Goal: Task Accomplishment & Management: Complete application form

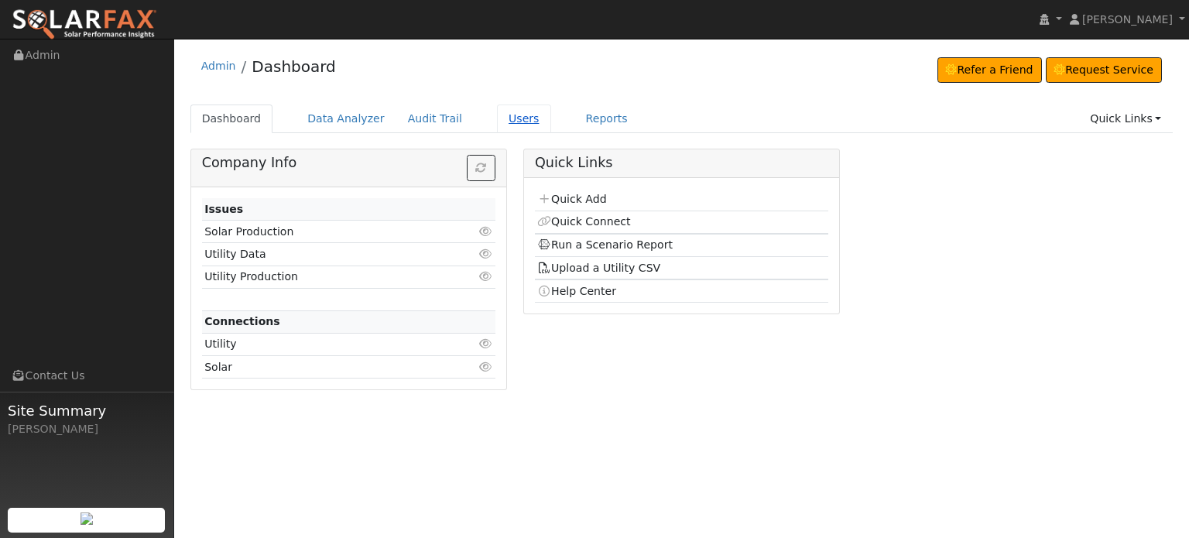
click at [497, 121] on link "Users" at bounding box center [524, 119] width 54 height 29
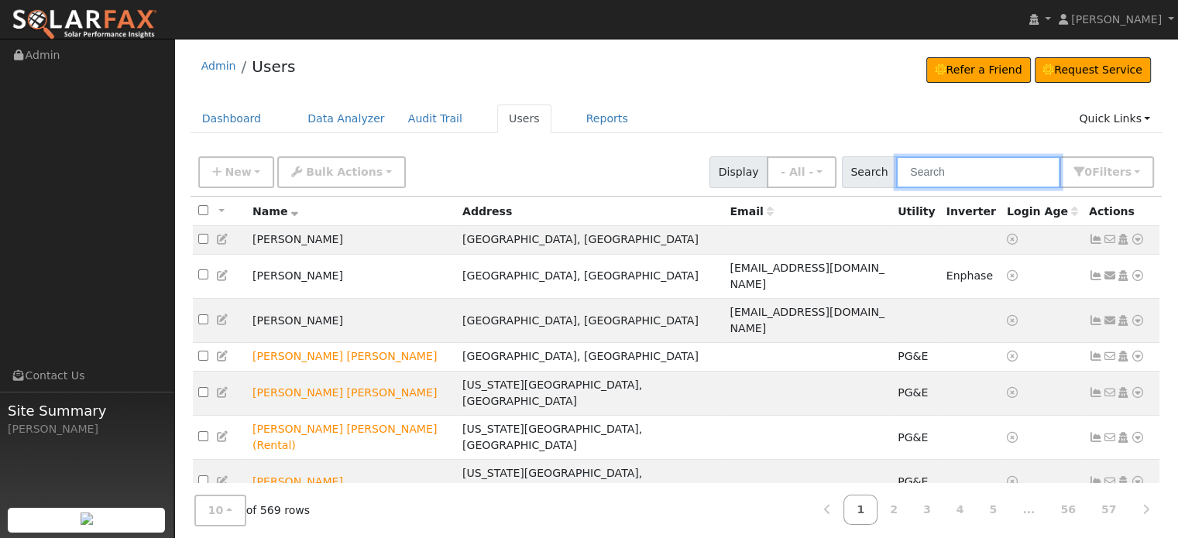
click at [956, 166] on input "text" at bounding box center [978, 172] width 164 height 32
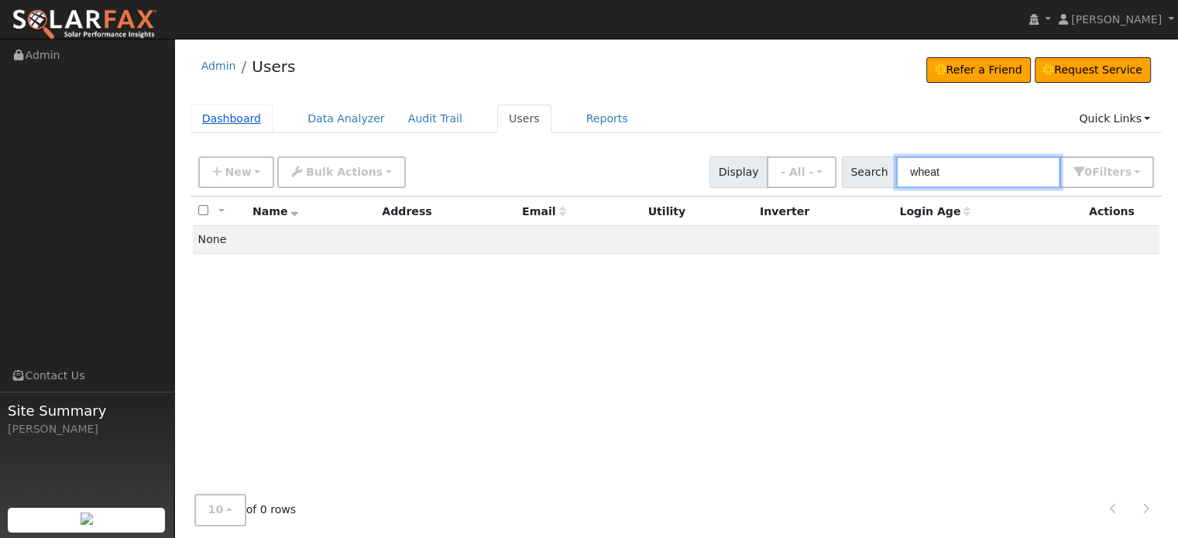
type input "wheat"
click at [217, 121] on link "Dashboard" at bounding box center [231, 119] width 83 height 29
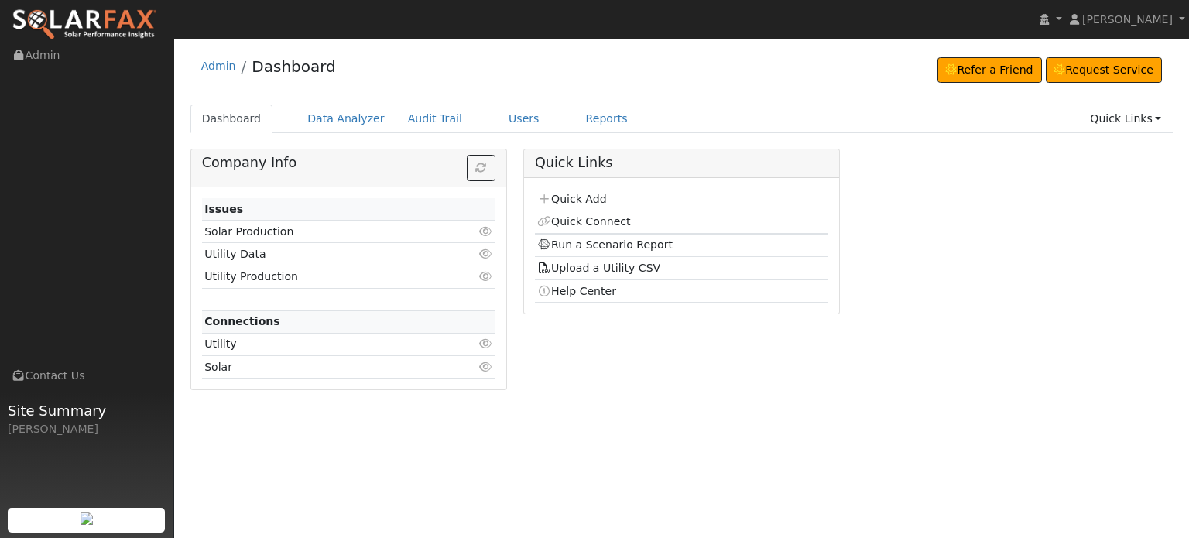
click at [573, 196] on link "Quick Add" at bounding box center [571, 199] width 69 height 12
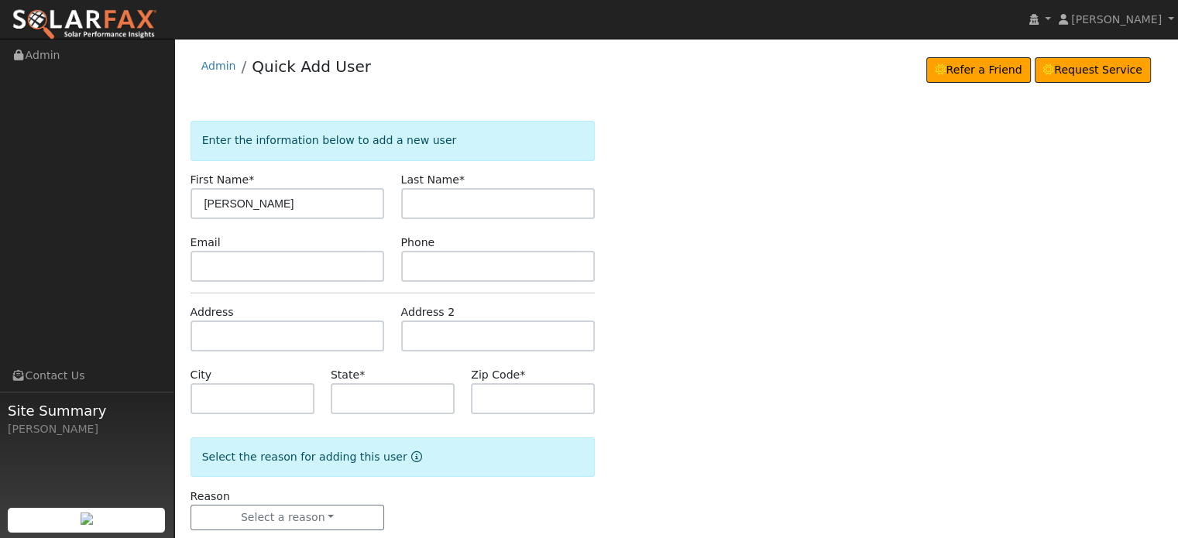
type input "[PERSON_NAME]"
type input "Wheat"
drag, startPoint x: 218, startPoint y: 329, endPoint x: 209, endPoint y: 324, distance: 9.7
click at [217, 329] on input "text" at bounding box center [287, 336] width 194 height 31
click at [218, 324] on input "text" at bounding box center [287, 336] width 194 height 31
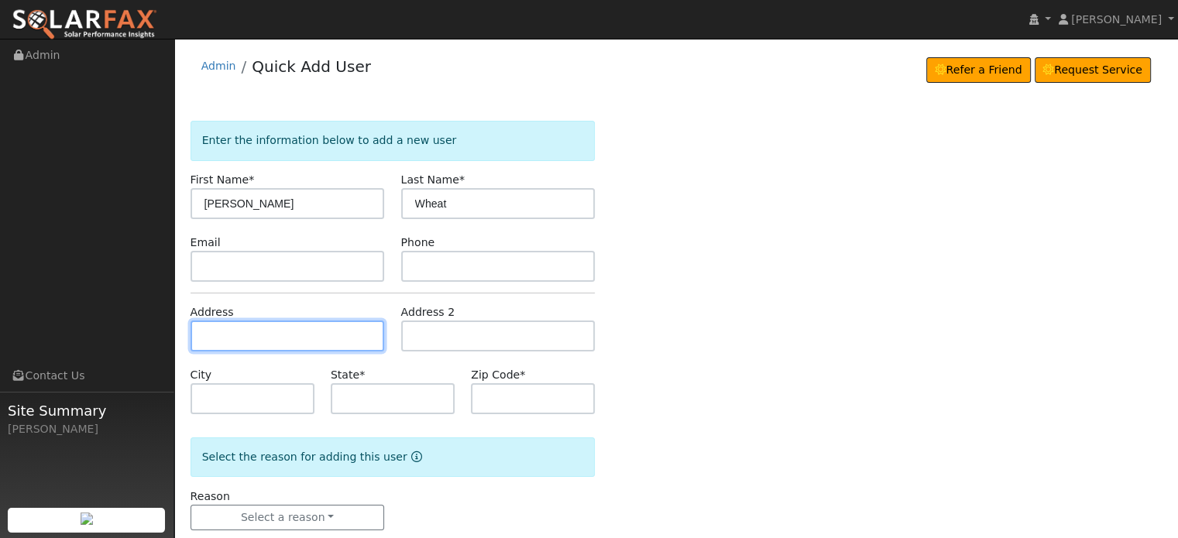
paste input "597 Blight Road"
type input "597 Blight Road"
type input "Grass Valley"
type input "CA"
type input "95945"
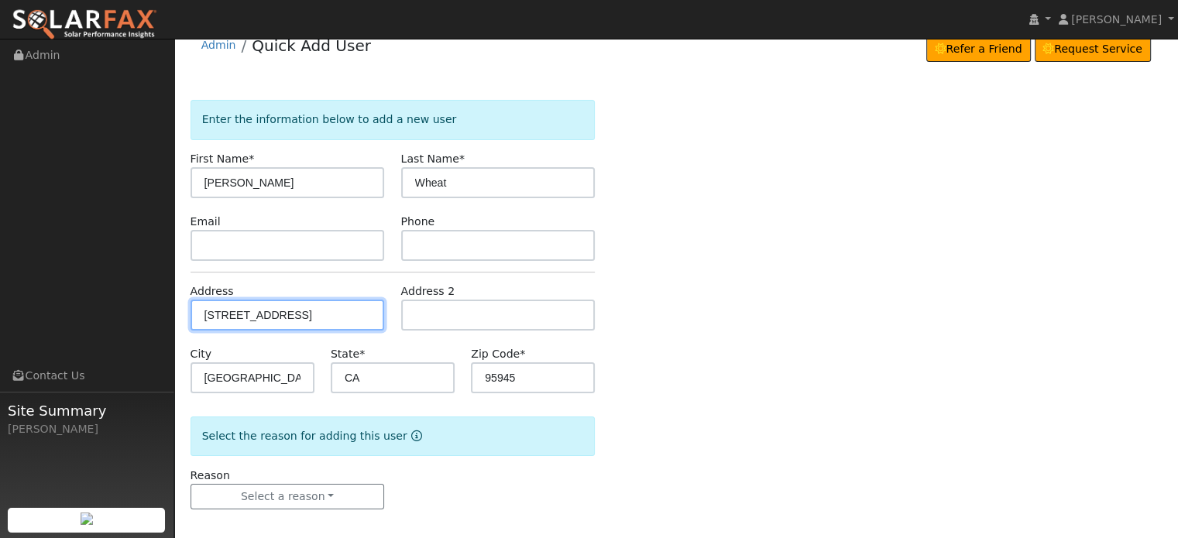
scroll to position [30, 0]
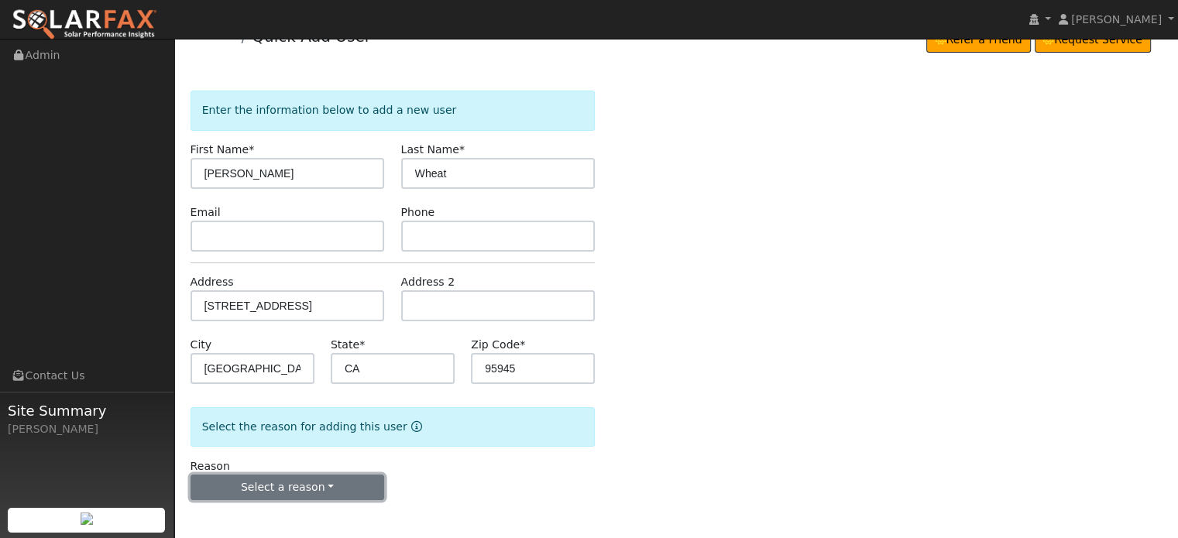
click at [268, 485] on button "Select a reason" at bounding box center [287, 488] width 194 height 26
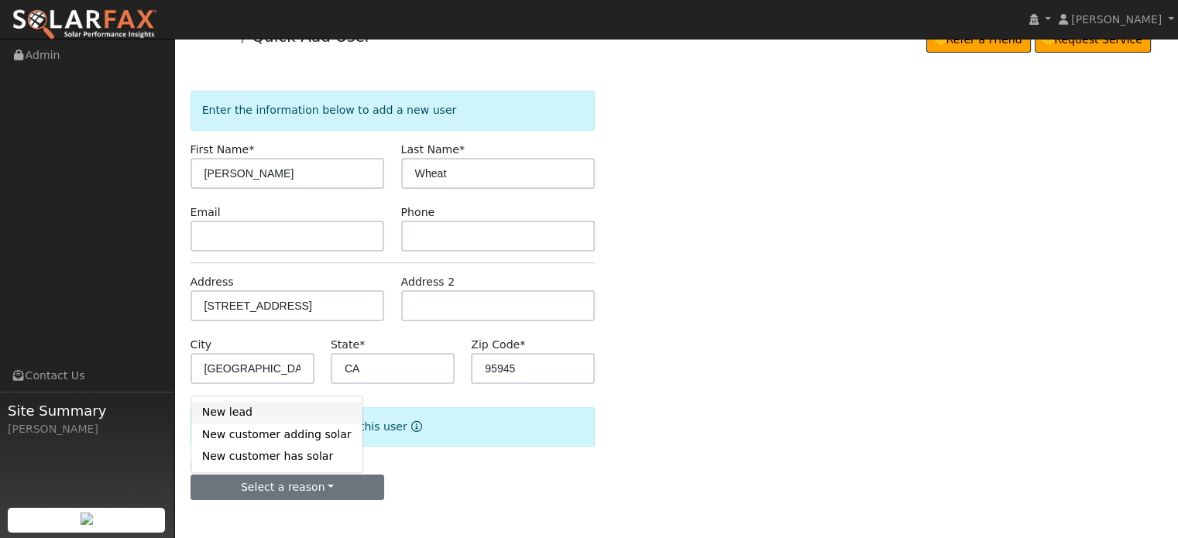
click at [225, 417] on link "New lead" at bounding box center [276, 413] width 171 height 22
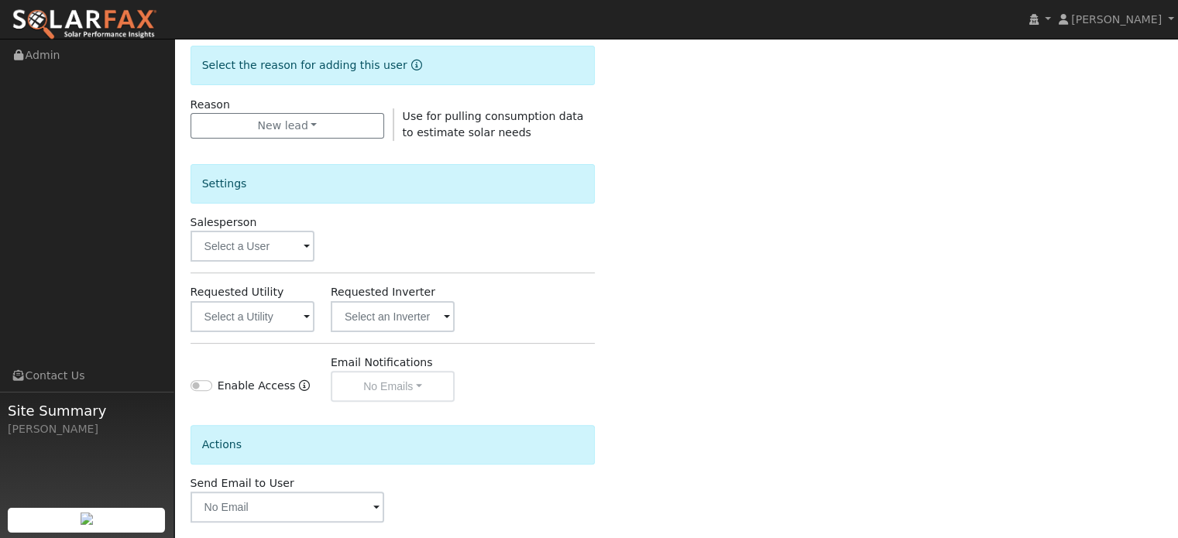
scroll to position [417, 0]
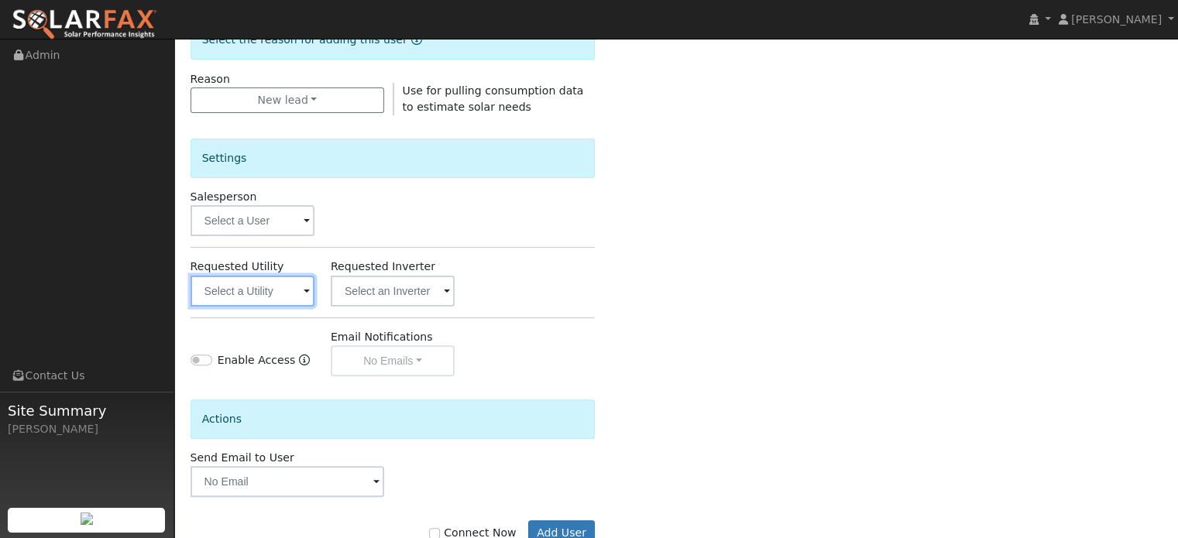
click at [225, 289] on input "text" at bounding box center [252, 291] width 124 height 31
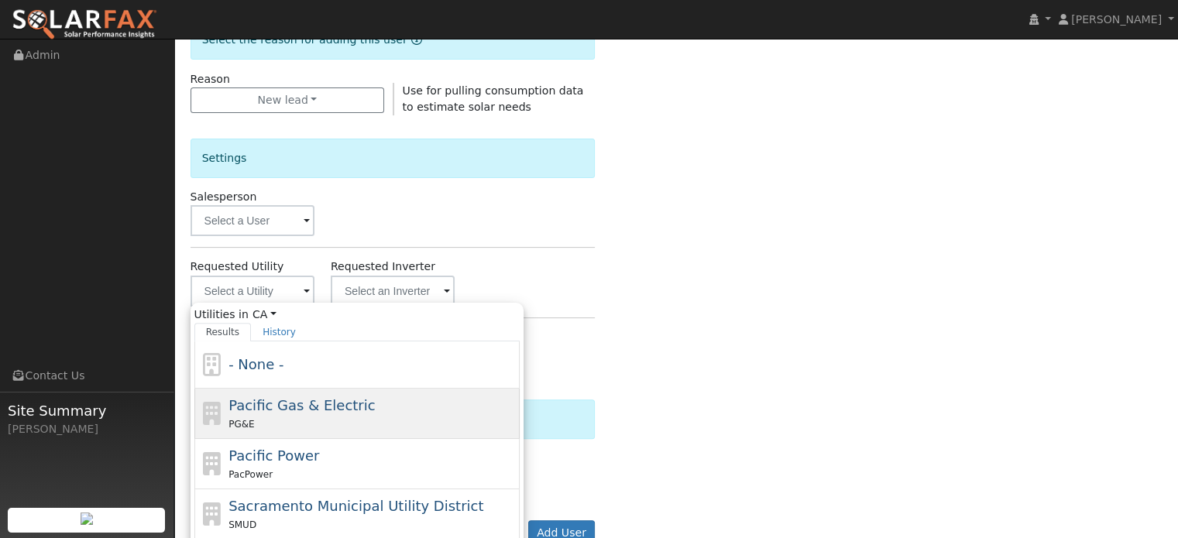
click at [254, 419] on div "PG&E" at bounding box center [371, 424] width 287 height 16
type input "Pacific Gas & Electric"
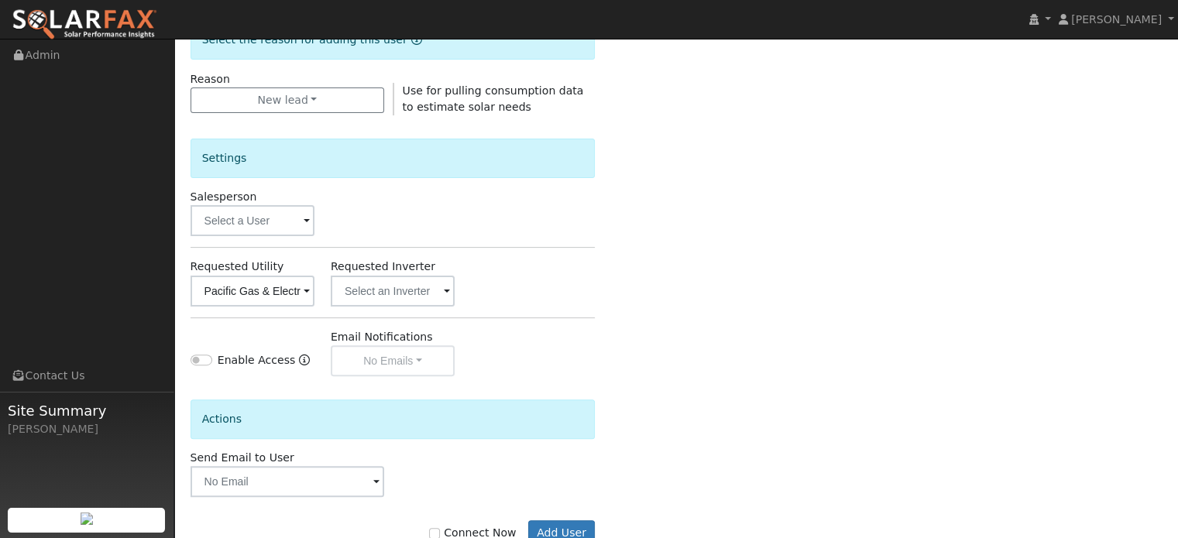
scroll to position [462, 0]
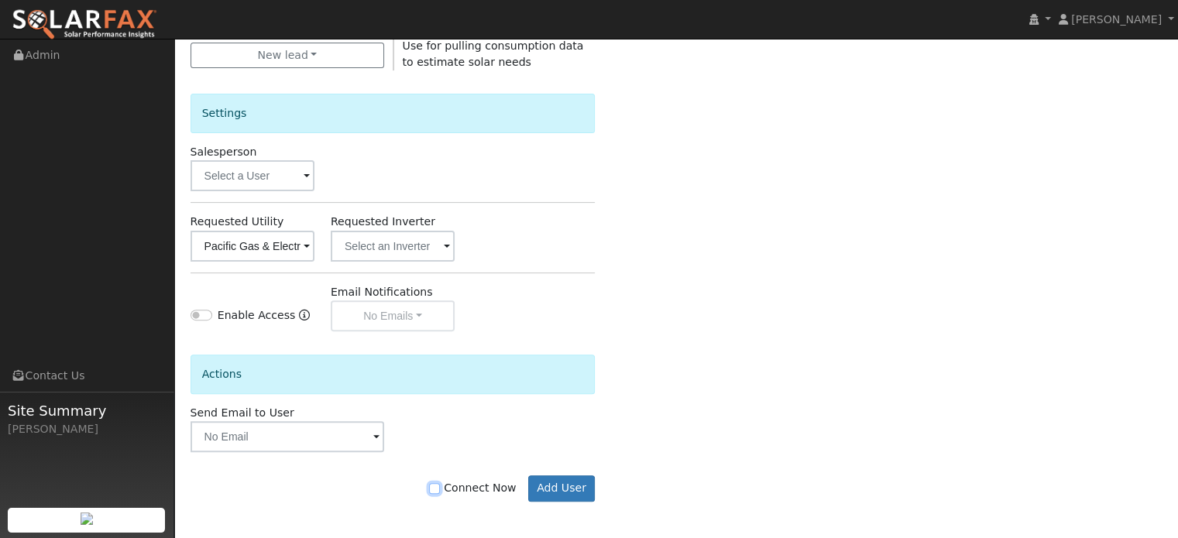
click at [440, 483] on input "Connect Now" at bounding box center [434, 488] width 11 height 11
checkbox input "true"
click at [574, 482] on button "Add User" at bounding box center [561, 488] width 67 height 26
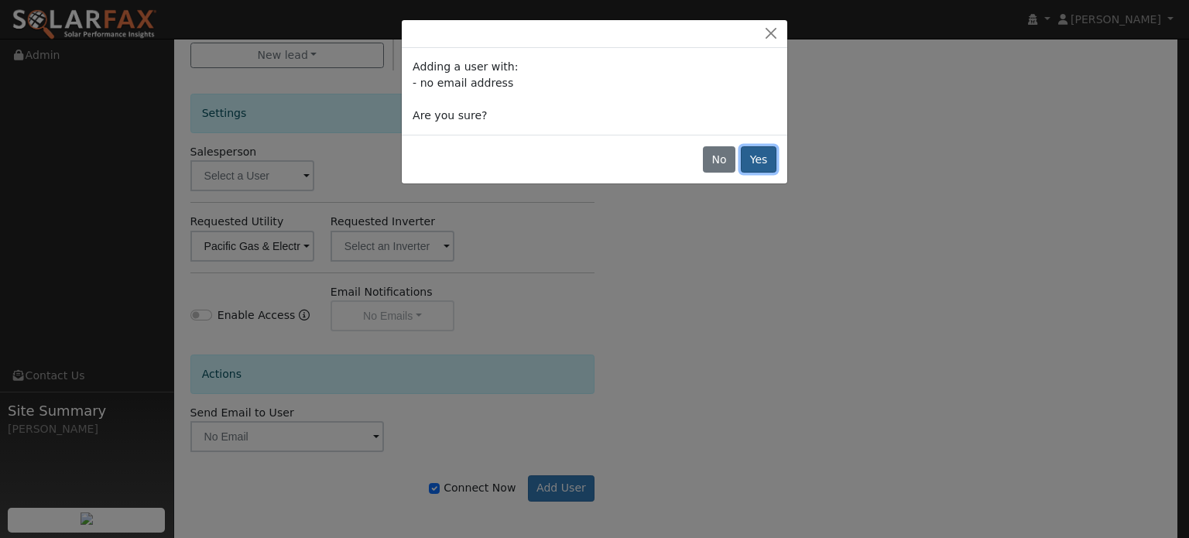
click at [754, 159] on button "Yes" at bounding box center [759, 159] width 36 height 26
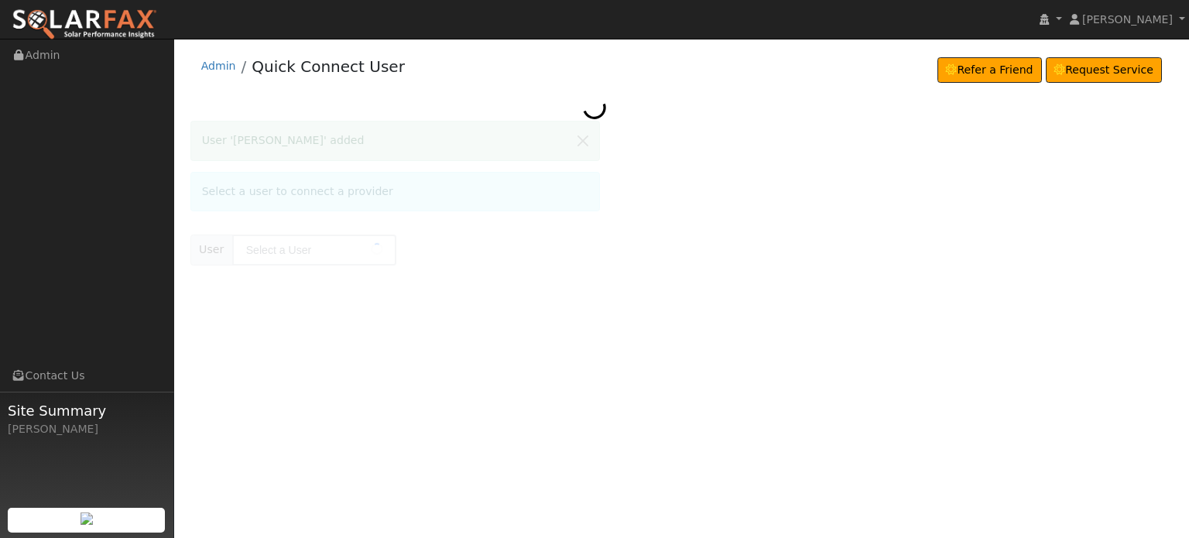
type input "[PERSON_NAME]"
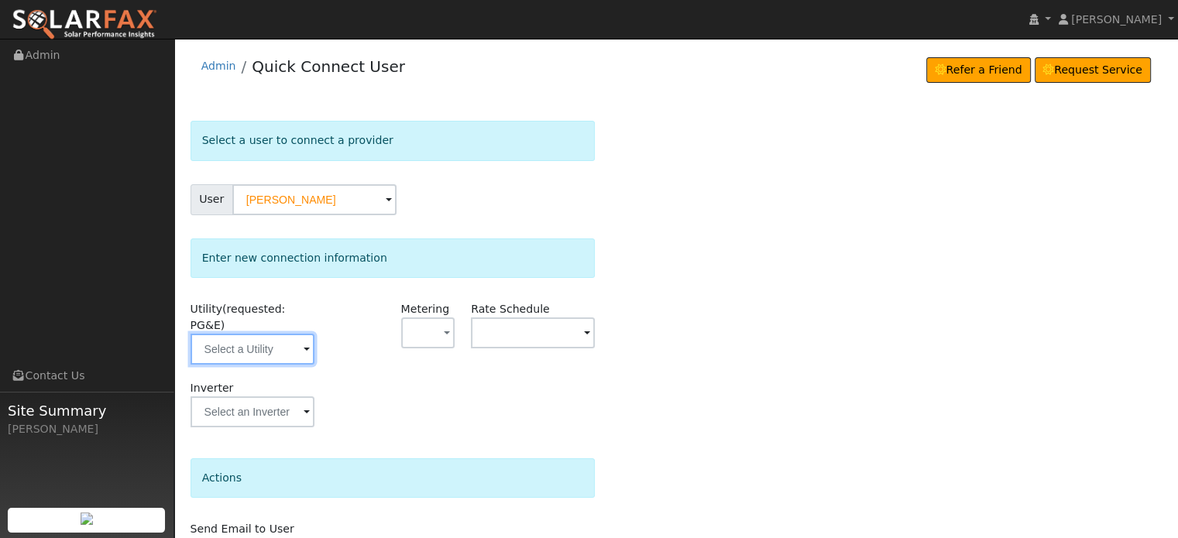
click at [248, 337] on input "text" at bounding box center [252, 349] width 124 height 31
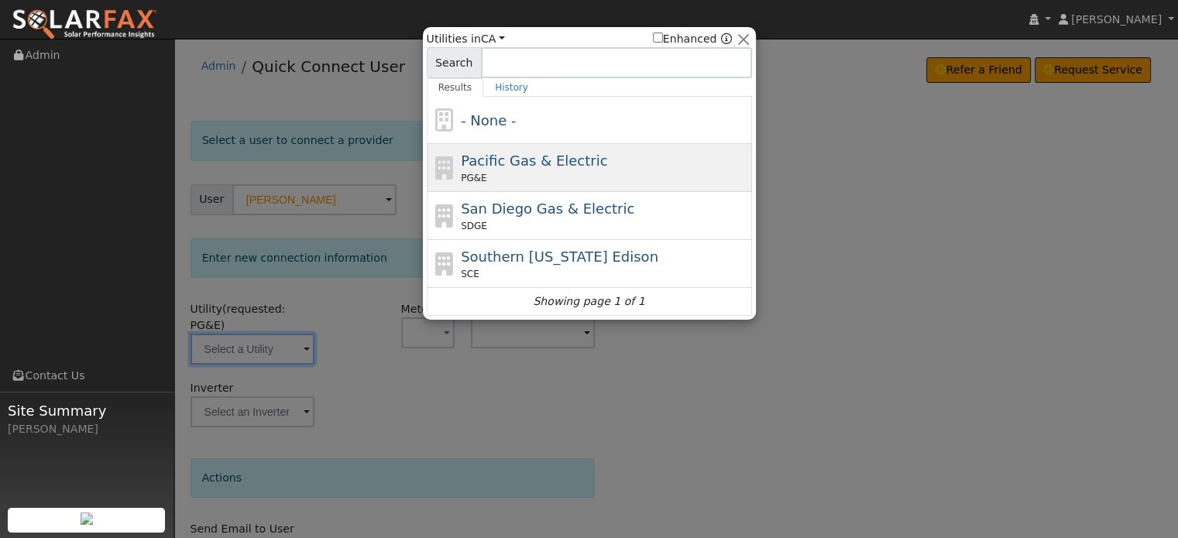
click at [531, 171] on div "PG&E" at bounding box center [604, 178] width 287 height 14
type input "PG&E"
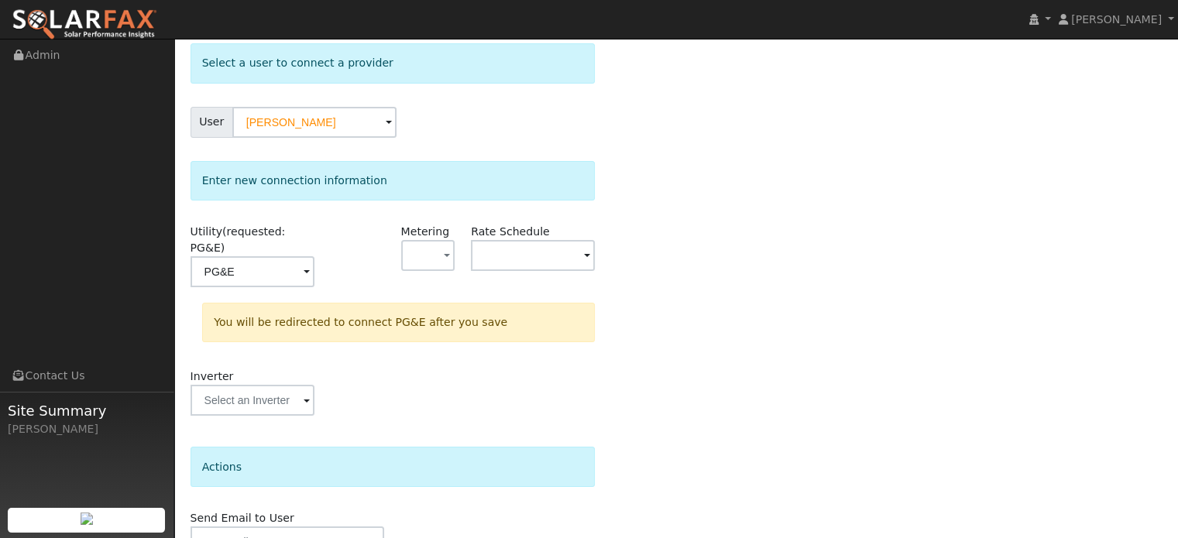
scroll to position [143, 0]
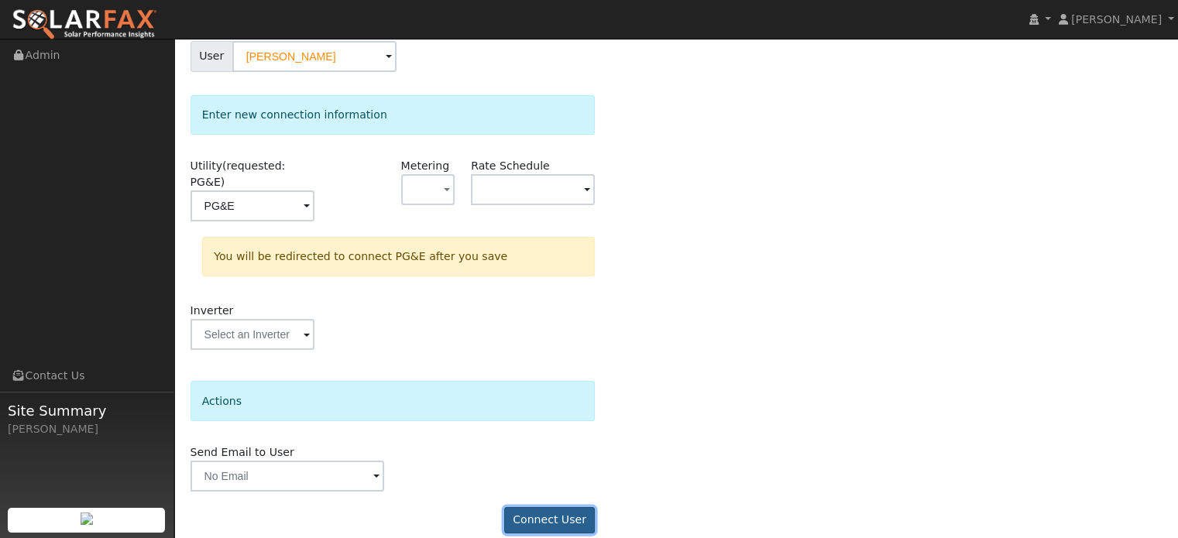
click at [550, 507] on button "Connect User" at bounding box center [549, 520] width 91 height 26
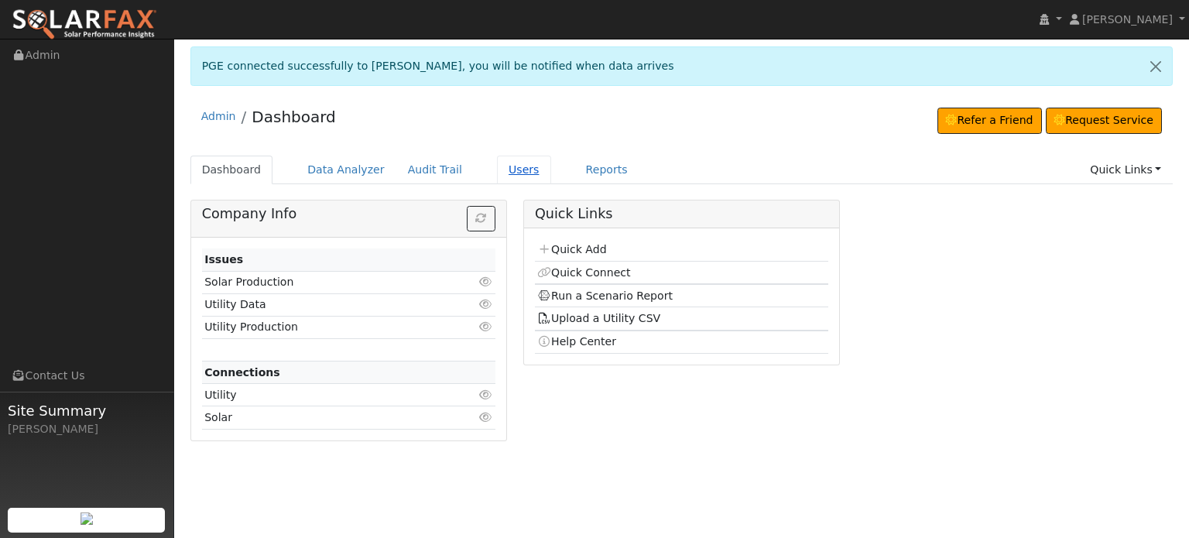
click at [497, 166] on link "Users" at bounding box center [524, 170] width 54 height 29
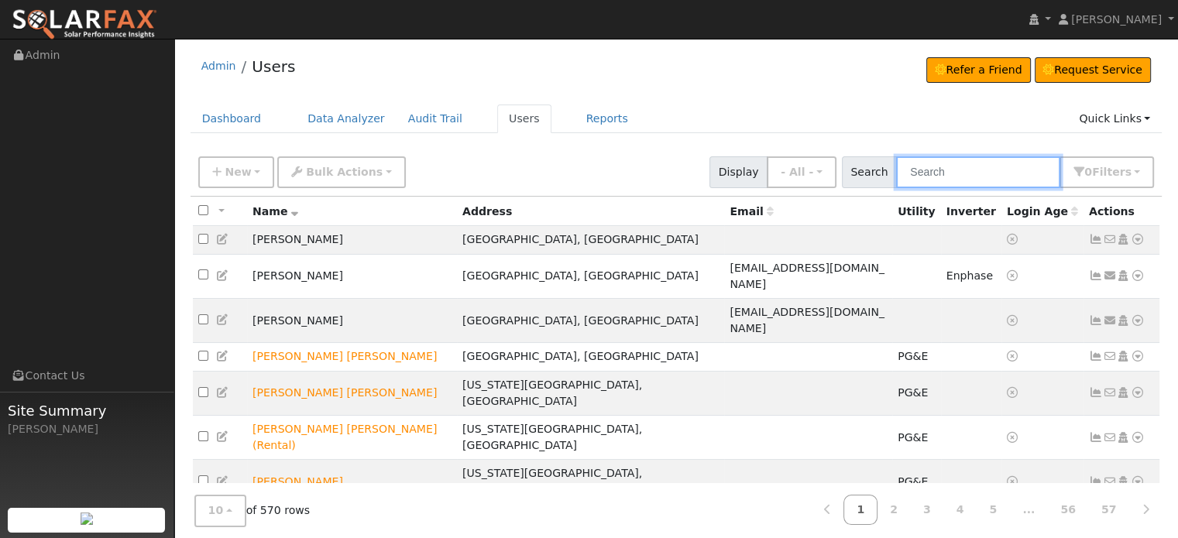
click at [1003, 177] on input "text" at bounding box center [978, 172] width 164 height 32
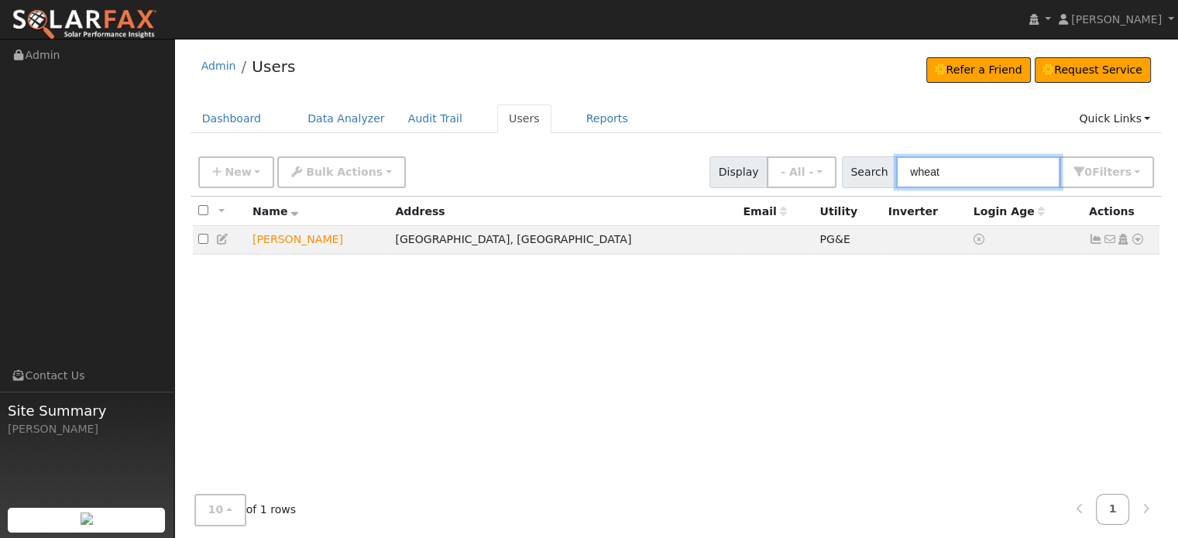
type input "wheat"
click at [1090, 240] on icon at bounding box center [1096, 239] width 14 height 11
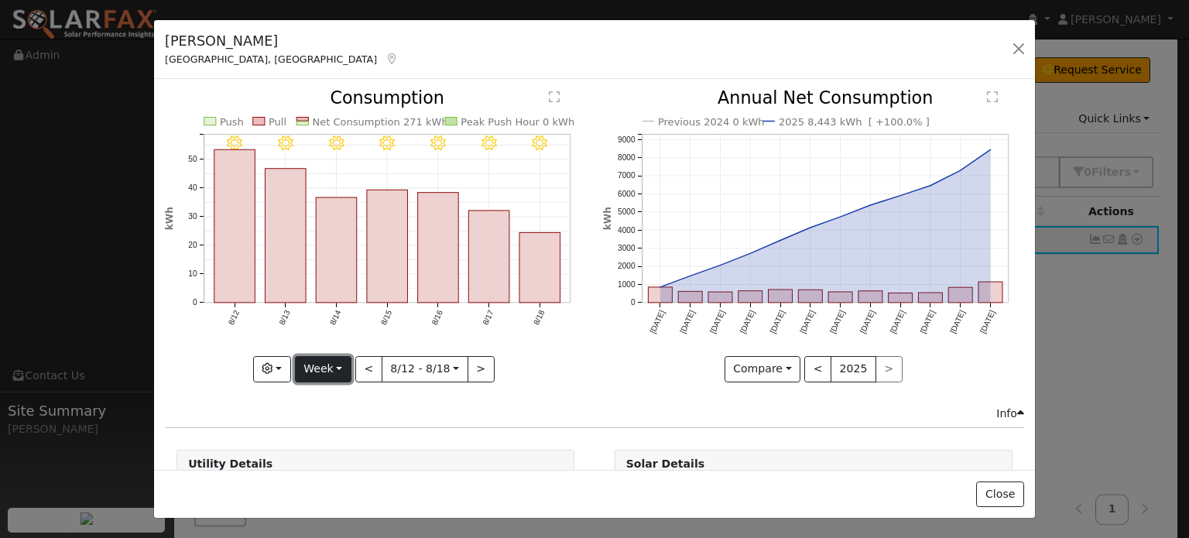
click at [338, 369] on button "Week" at bounding box center [323, 369] width 57 height 26
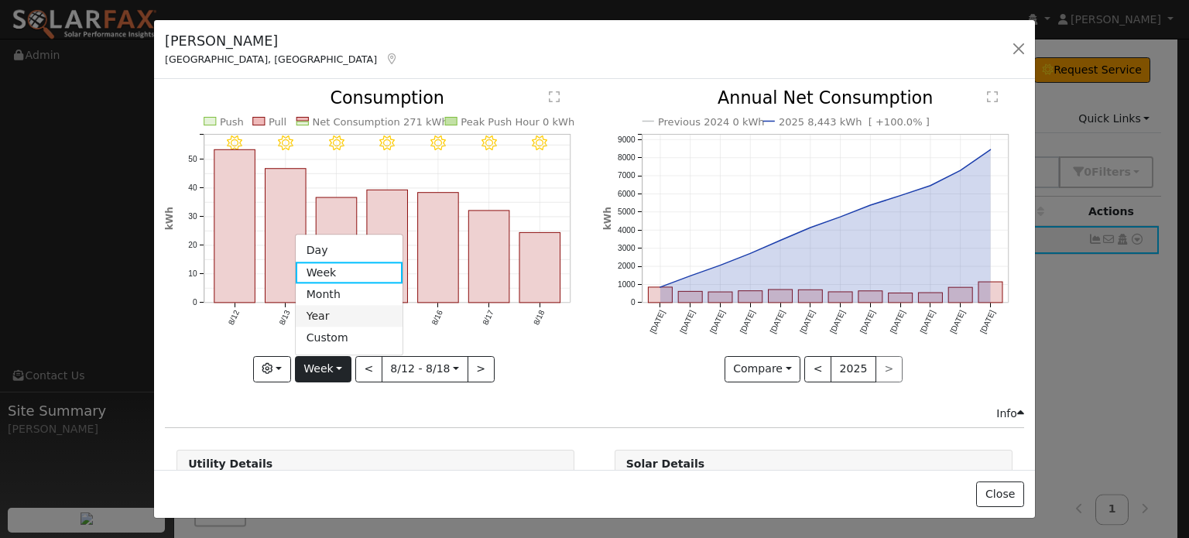
click at [330, 316] on link "Year" at bounding box center [350, 317] width 108 height 22
type input "[DATE]"
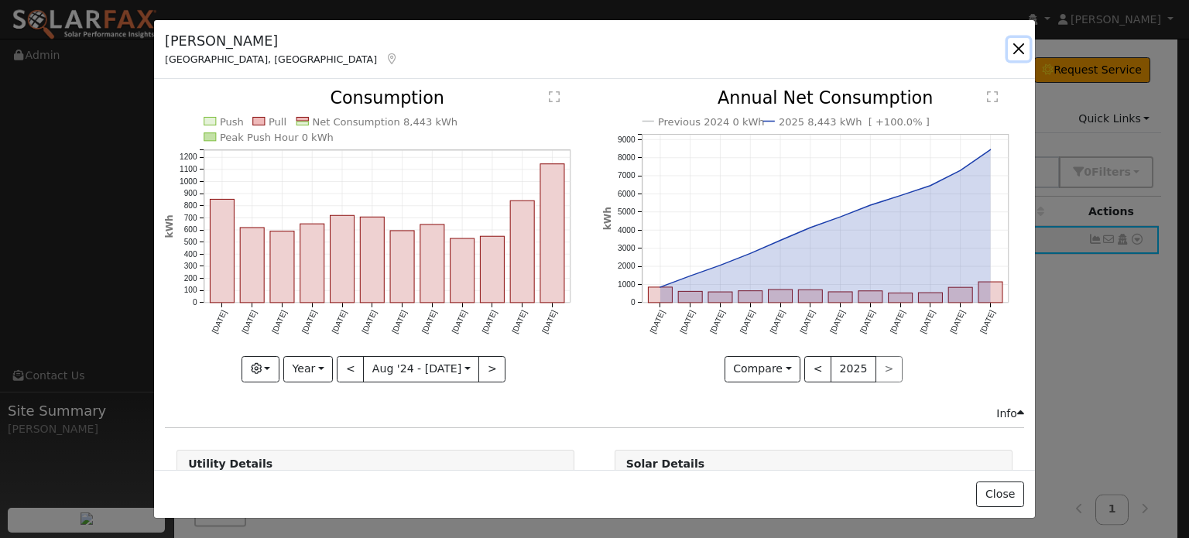
click at [1020, 53] on button "button" at bounding box center [1019, 49] width 22 height 22
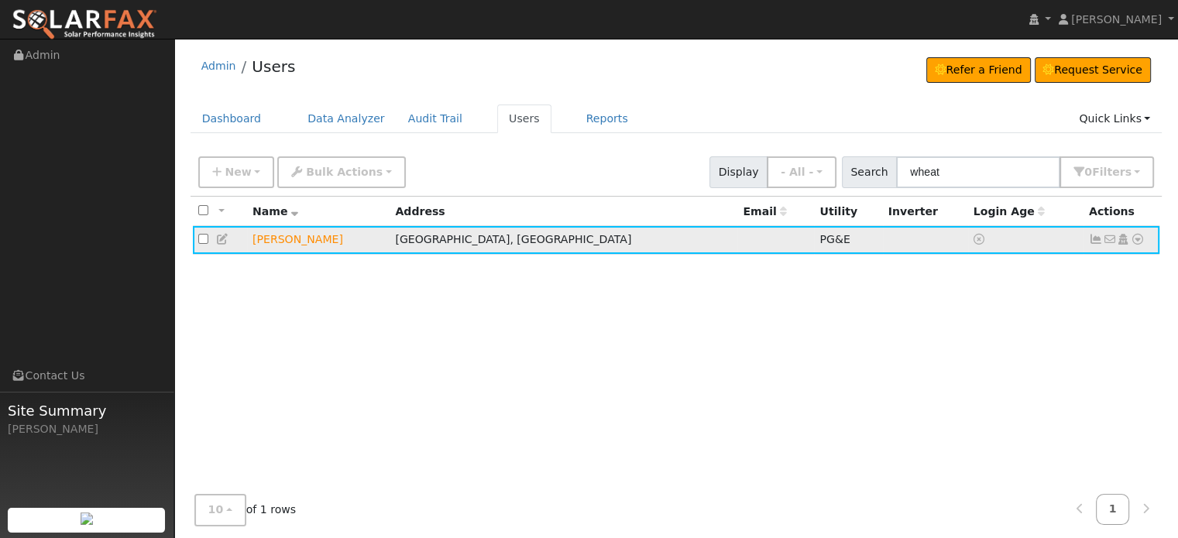
click at [1133, 240] on icon at bounding box center [1137, 239] width 14 height 11
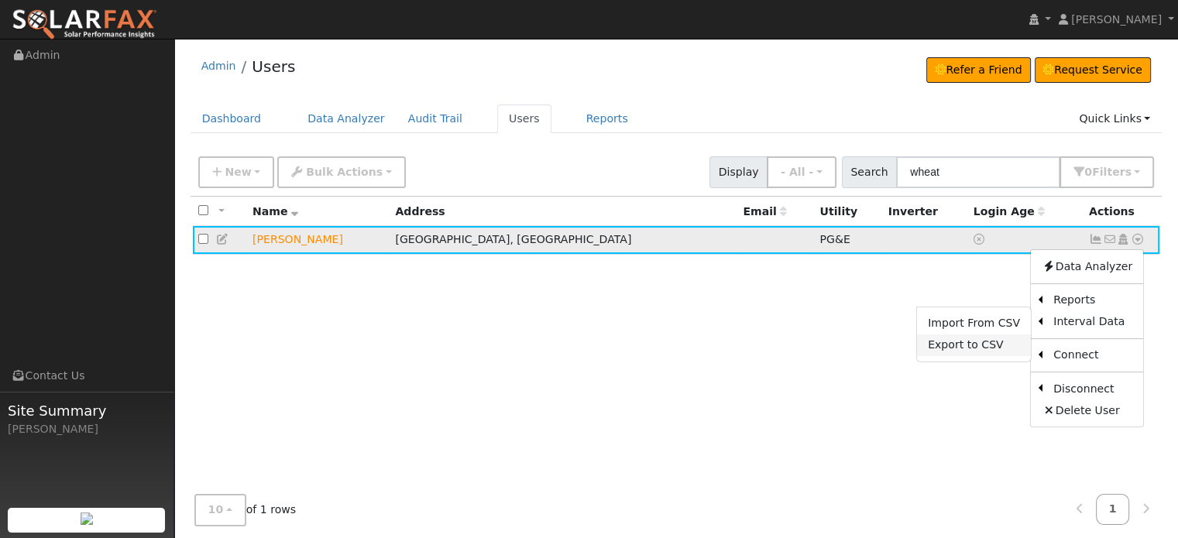
click at [969, 346] on link "Export to CSV" at bounding box center [974, 345] width 114 height 22
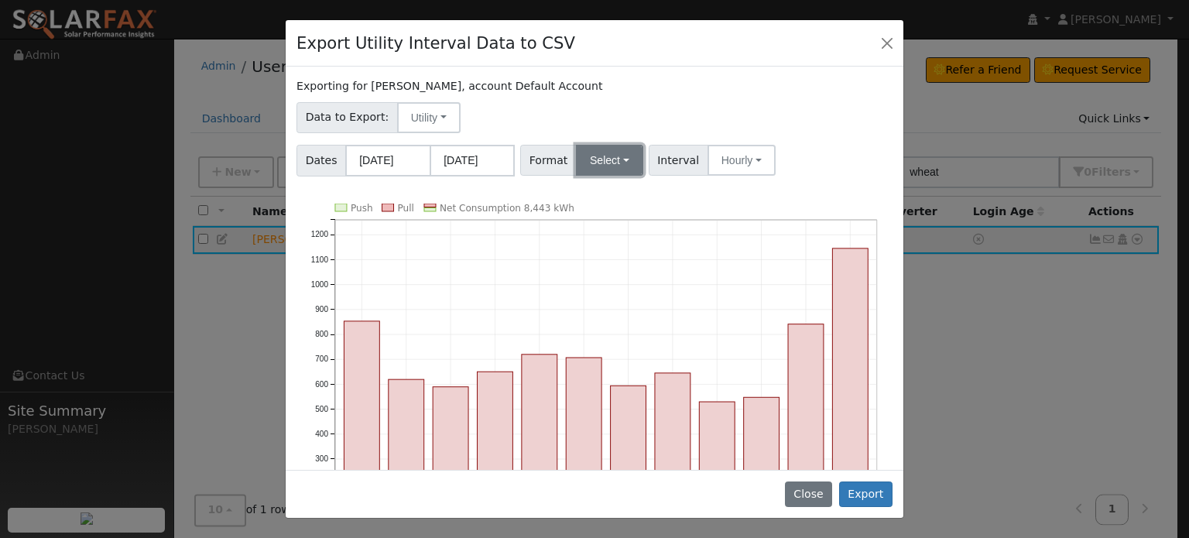
click at [612, 157] on button "Select" at bounding box center [609, 160] width 67 height 31
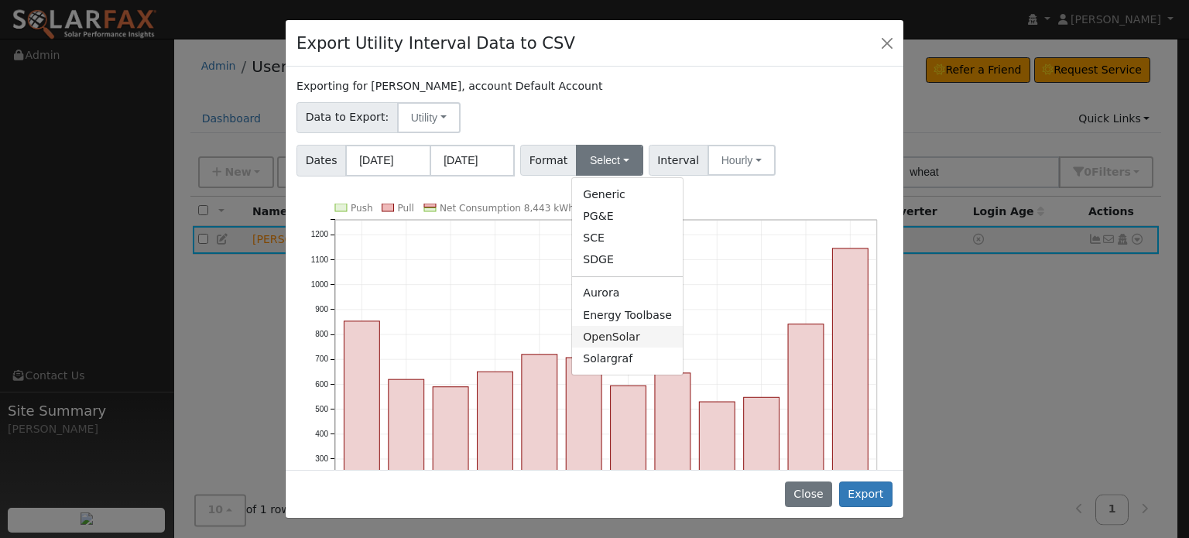
click at [620, 337] on link "OpenSolar" at bounding box center [627, 337] width 111 height 22
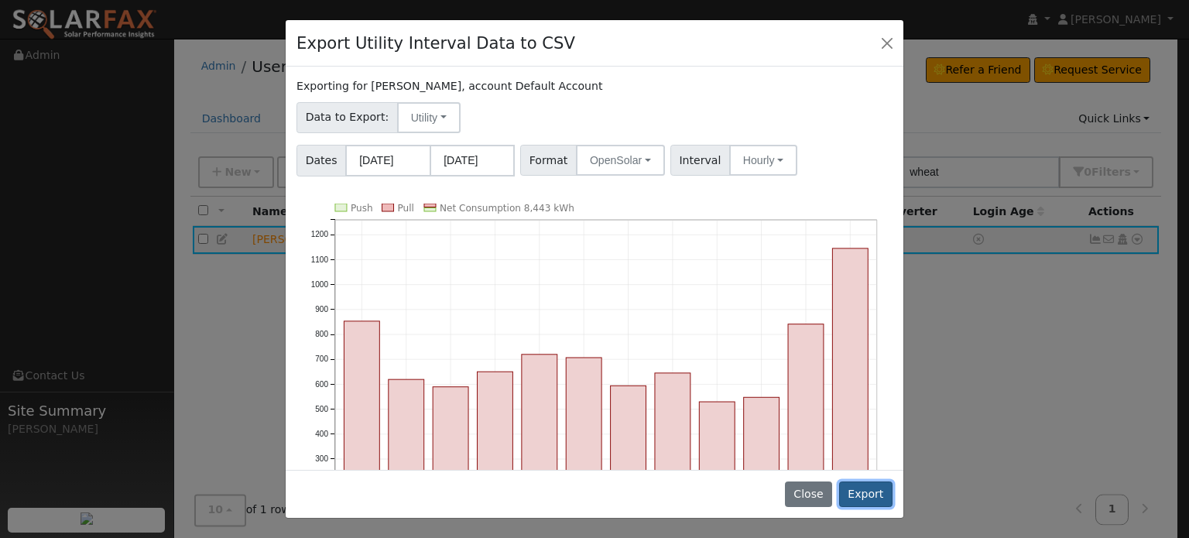
click at [866, 497] on button "Export" at bounding box center [865, 495] width 53 height 26
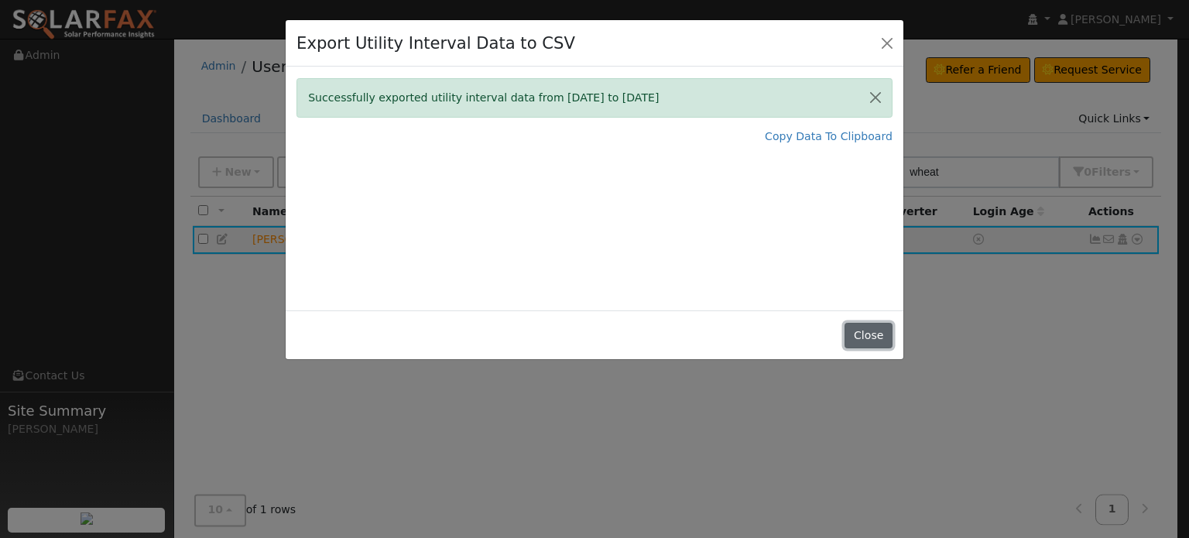
drag, startPoint x: 877, startPoint y: 333, endPoint x: 852, endPoint y: 306, distance: 36.7
click at [877, 333] on button "Close" at bounding box center [868, 336] width 47 height 26
